Goal: Transaction & Acquisition: Purchase product/service

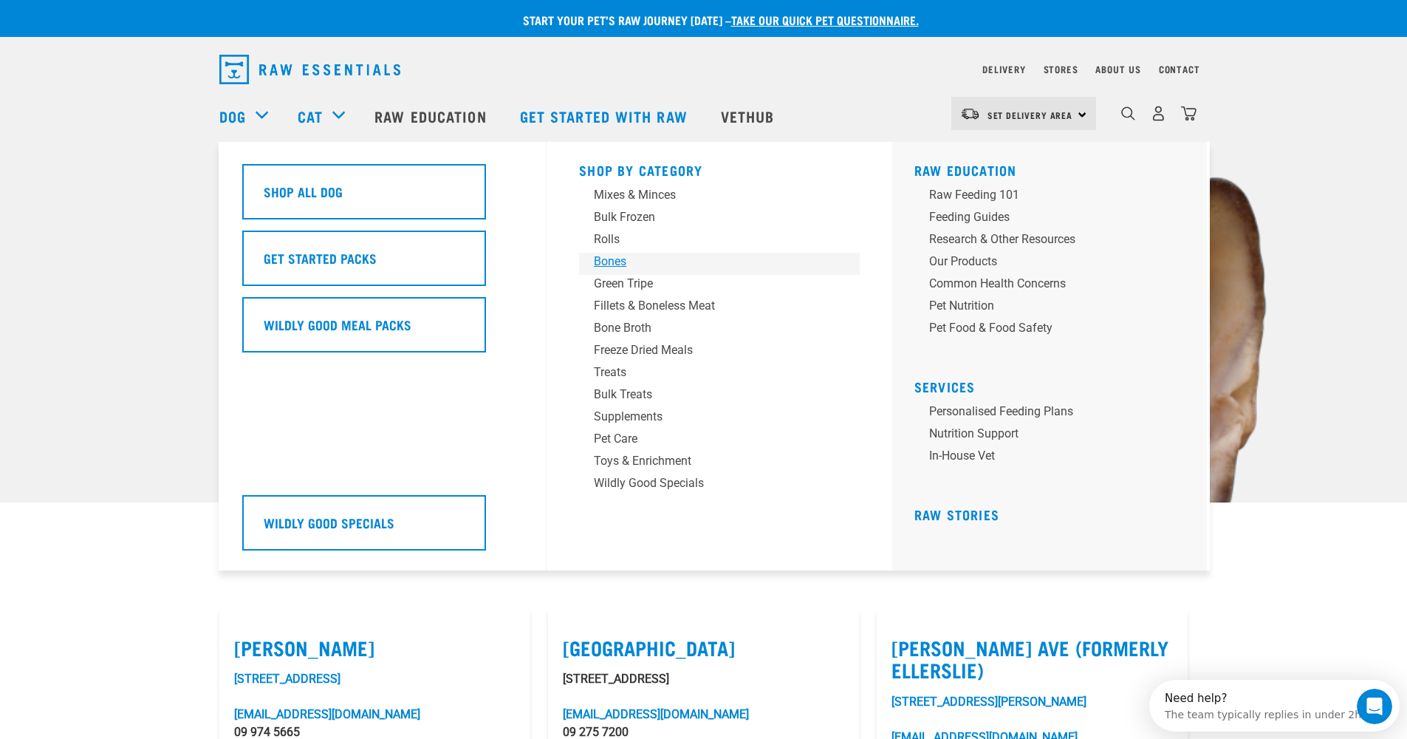
click at [608, 261] on div "Bones" at bounding box center [709, 262] width 230 height 18
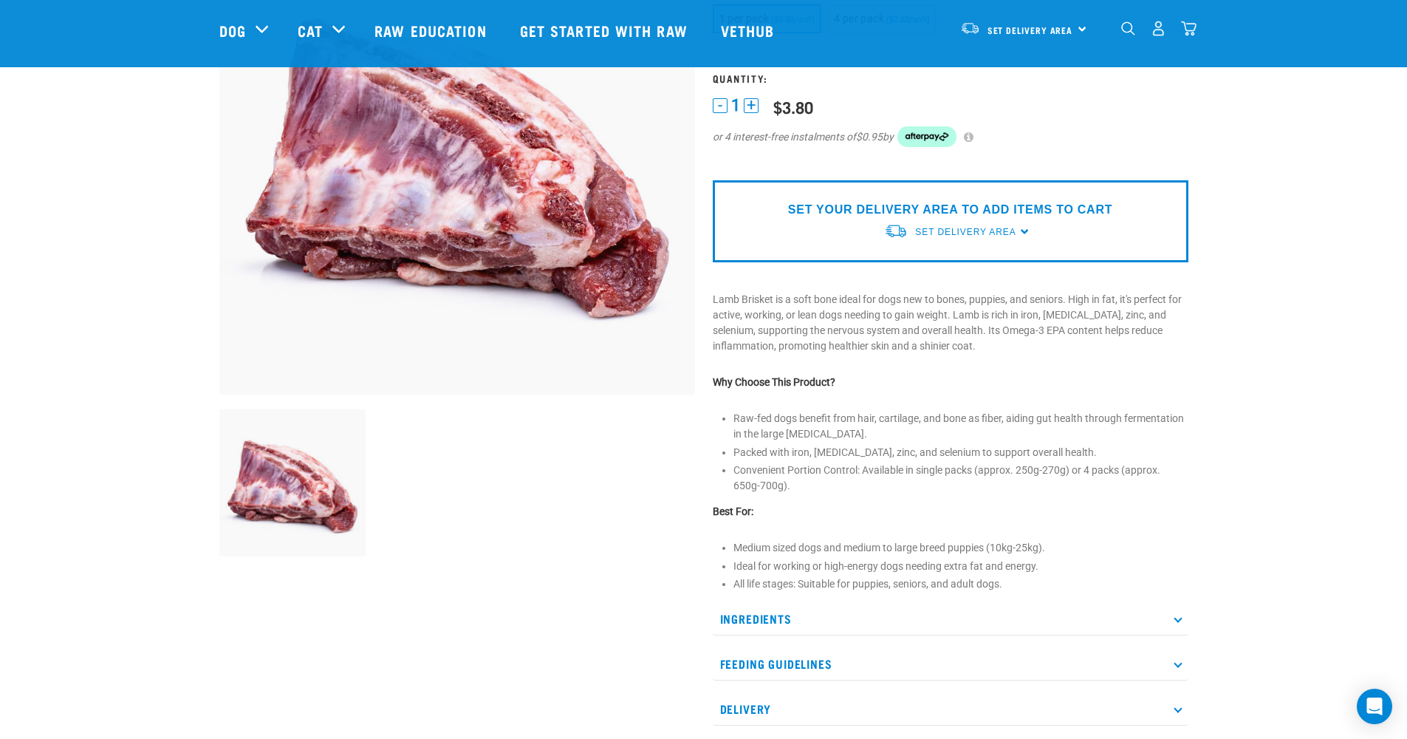
scroll to position [191, 0]
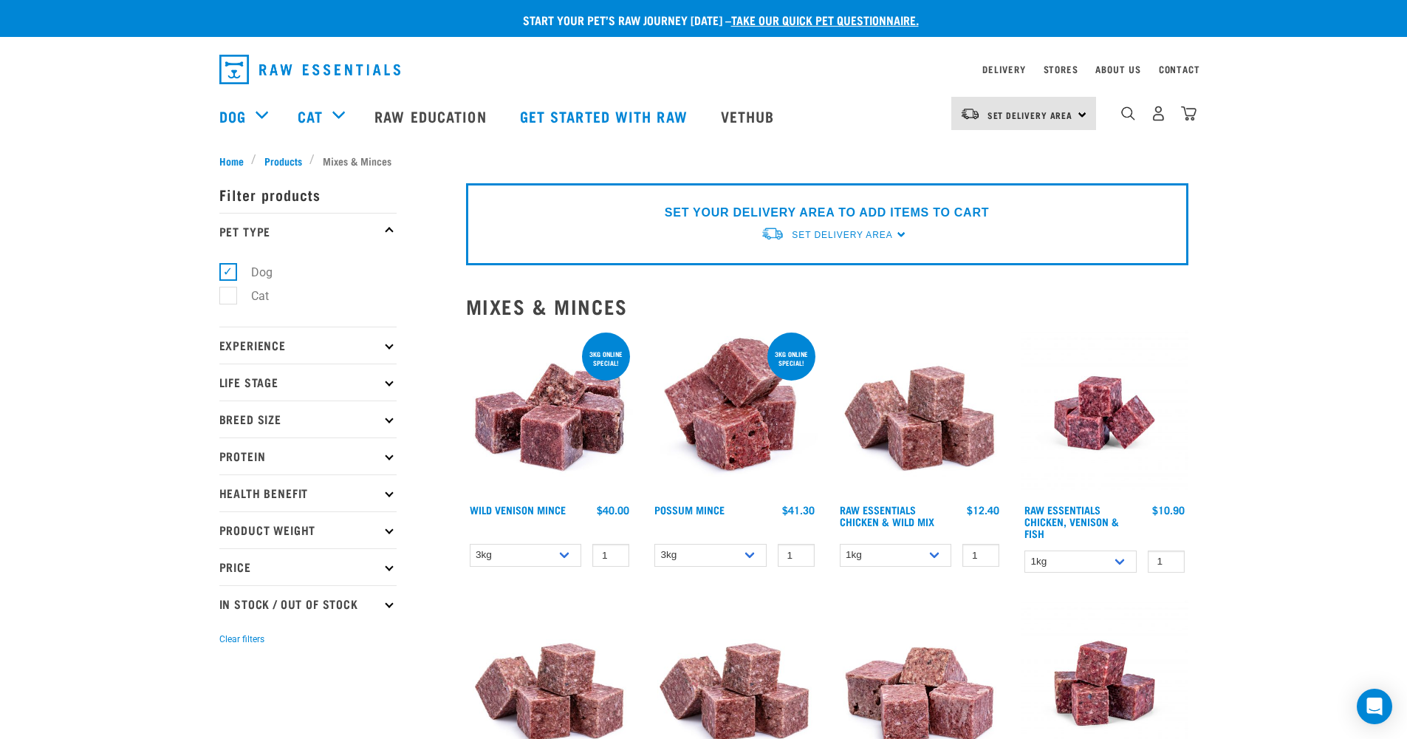
click at [386, 459] on p "Protein" at bounding box center [307, 455] width 177 height 37
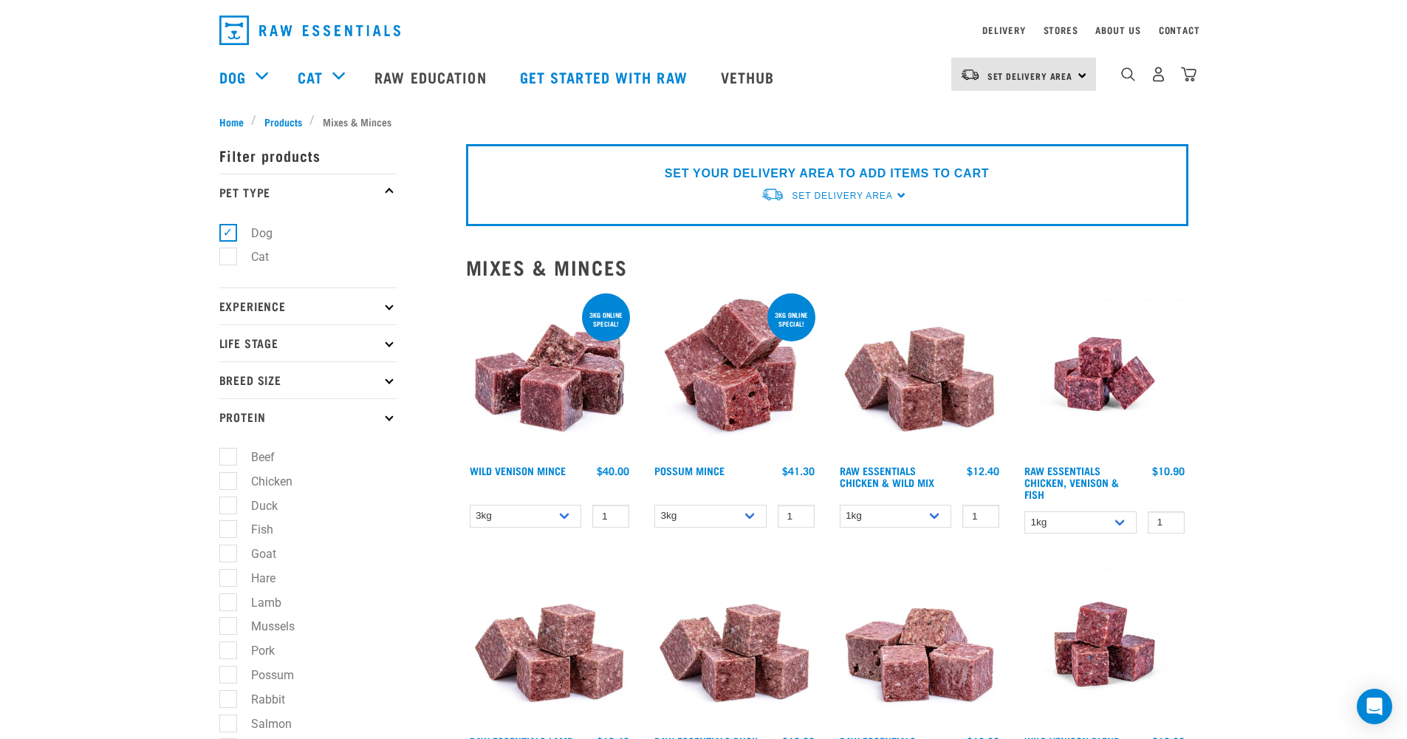
scroll to position [43, 0]
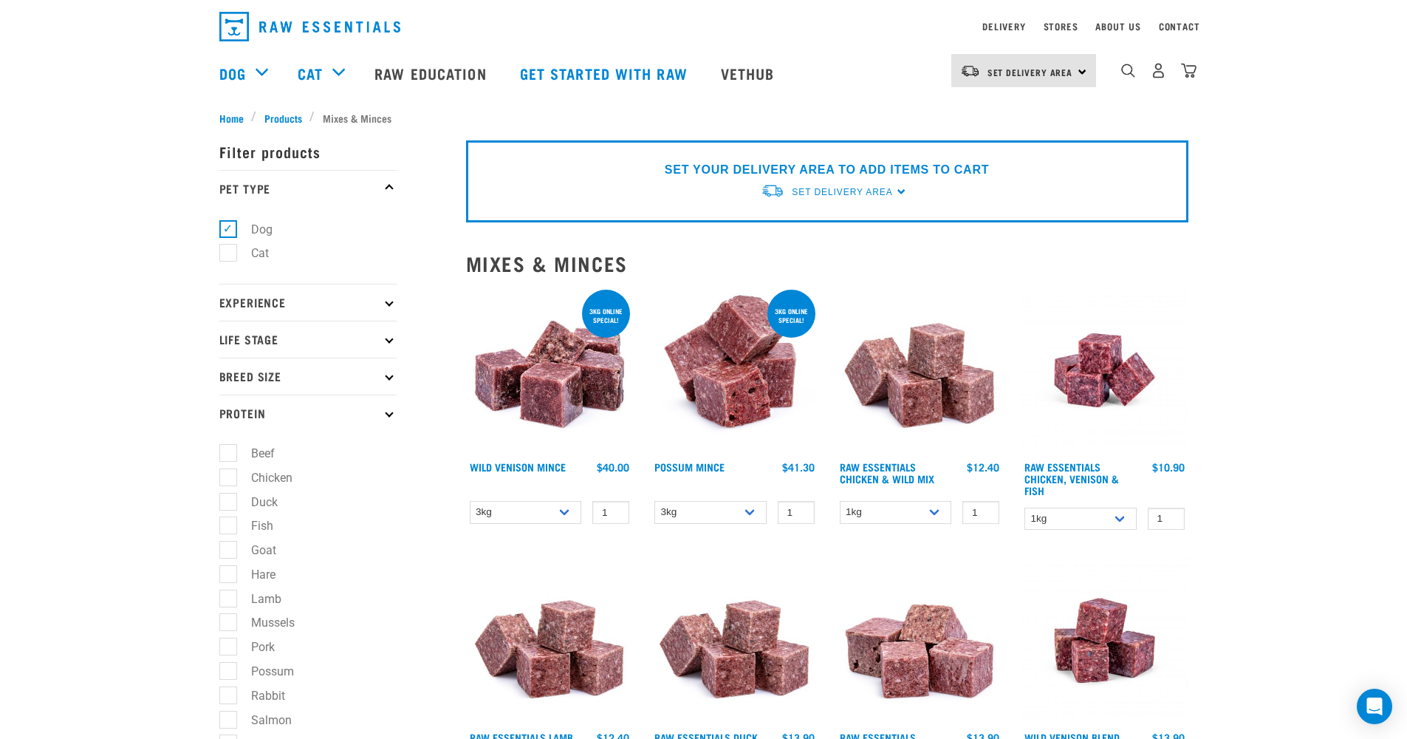
click at [262, 600] on label "Lamb" at bounding box center [257, 598] width 60 height 18
click at [229, 600] on input "Lamb" at bounding box center [224, 596] width 10 height 10
checkbox input "true"
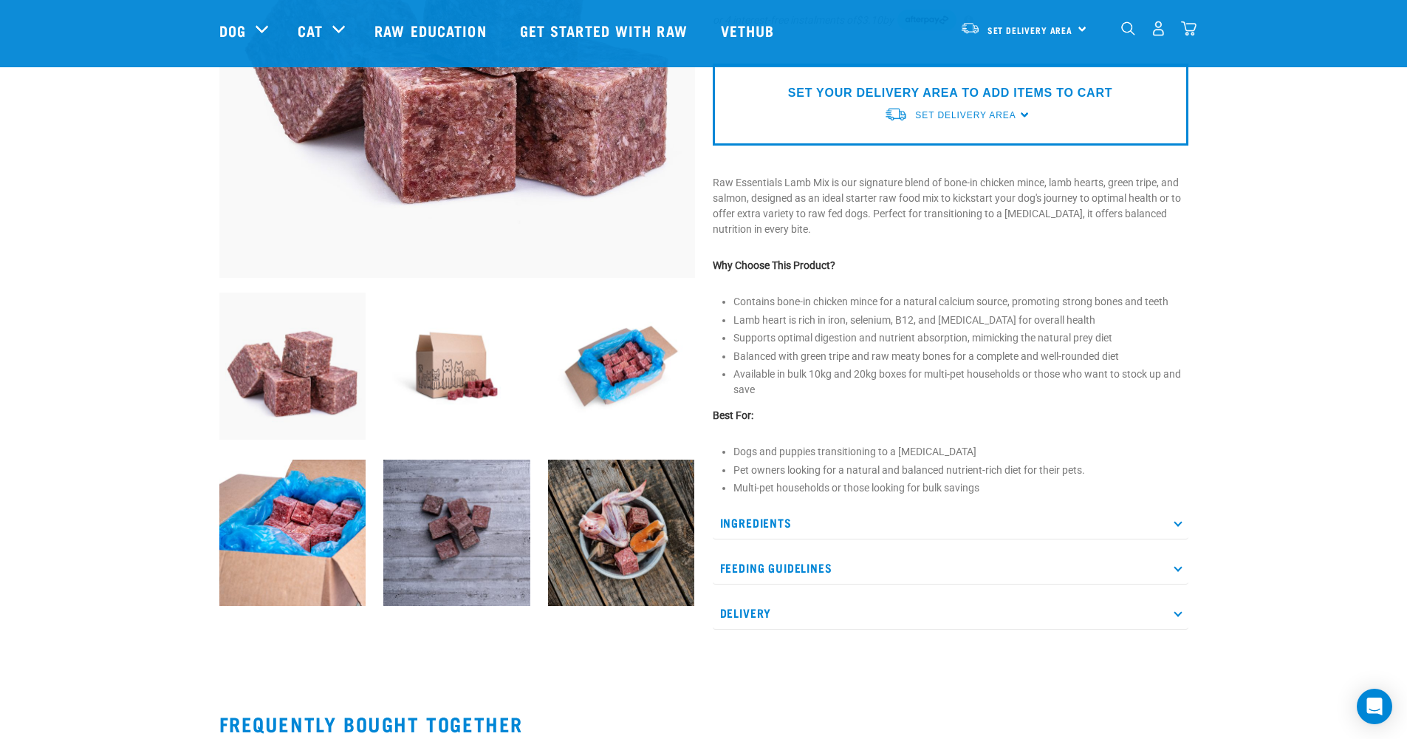
scroll to position [306, 0]
